Goal: Register for event/course

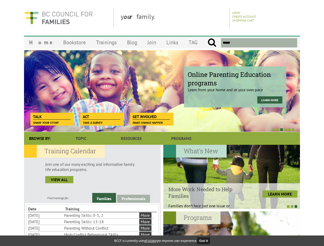
click at [162, 127] on div at bounding box center [156, 129] width 276 height 5
click at [157, 129] on div at bounding box center [156, 129] width 276 height 5
click at [104, 197] on link "Families" at bounding box center [104, 198] width 24 height 10
click at [134, 198] on link "Professionals" at bounding box center [133, 198] width 33 height 8
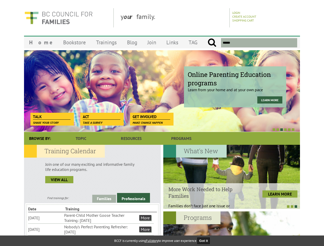
click at [91, 229] on li "Nobody's Perfect Parenting Refresher: [DATE]" at bounding box center [101, 228] width 74 height 11
click at [232, 176] on div "New ECE Professional Development Bursaries Apply for a bursary for BCCF trainin…" at bounding box center [300, 177] width 821 height 64
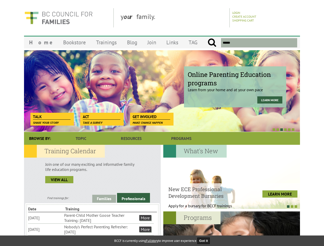
click at [229, 206] on div at bounding box center [229, 205] width 137 height 5
click at [232, 228] on div at bounding box center [231, 243] width 137 height 64
click at [205, 240] on button "Got it" at bounding box center [203, 240] width 13 height 6
